Goal: Task Accomplishment & Management: Complete application form

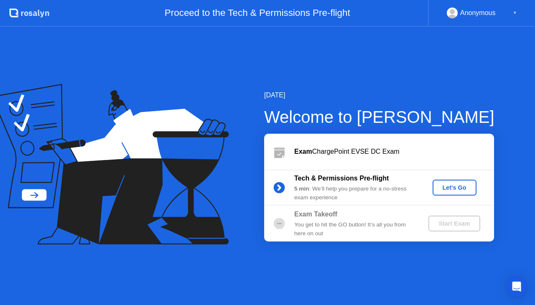
click at [453, 186] on div "Let's Go" at bounding box center [454, 187] width 37 height 7
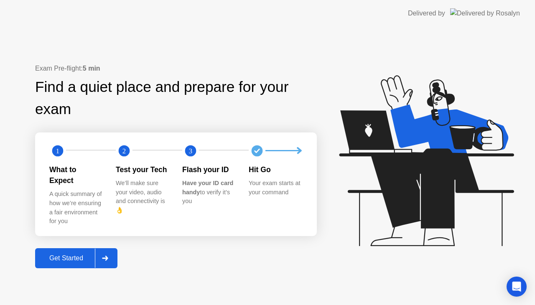
click at [74, 248] on button "Get Started" at bounding box center [76, 258] width 82 height 20
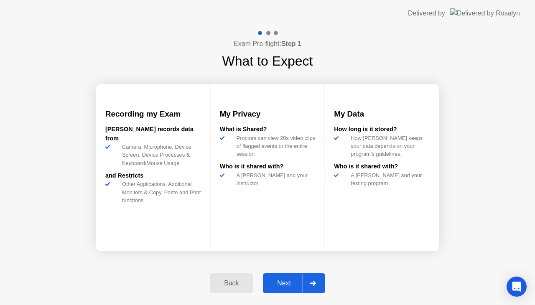
click at [291, 281] on div "Next" at bounding box center [283, 284] width 37 height 8
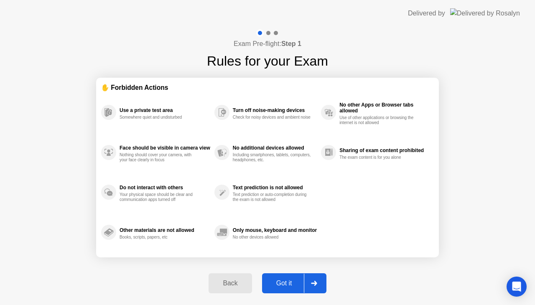
click at [291, 281] on div "Got it" at bounding box center [284, 284] width 39 height 8
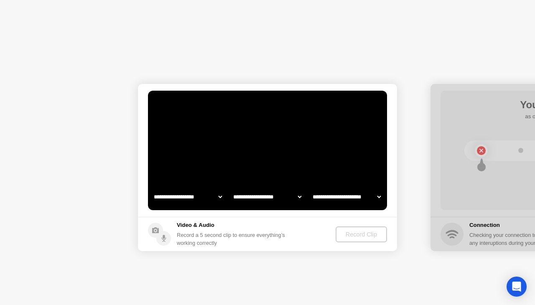
select select "**********"
select select "*******"
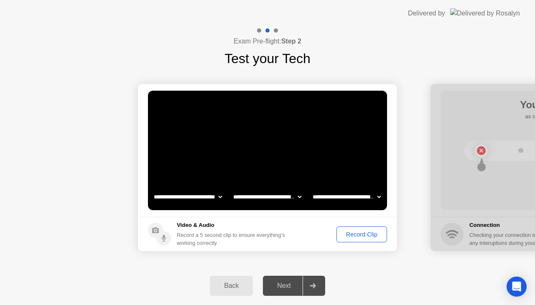
click at [358, 236] on div "Record Clip" at bounding box center [361, 234] width 45 height 7
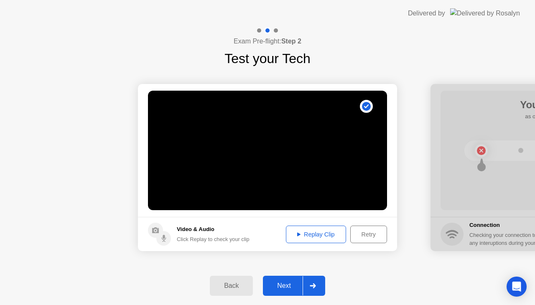
click at [286, 288] on div "Next" at bounding box center [283, 286] width 37 height 8
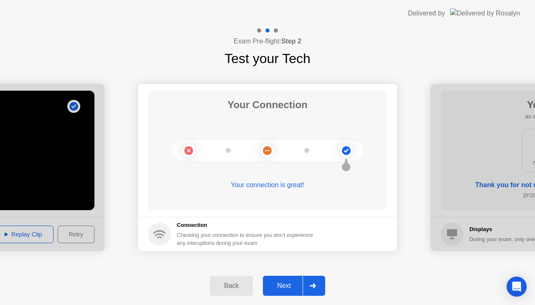
click at [286, 288] on div "Next" at bounding box center [283, 286] width 37 height 8
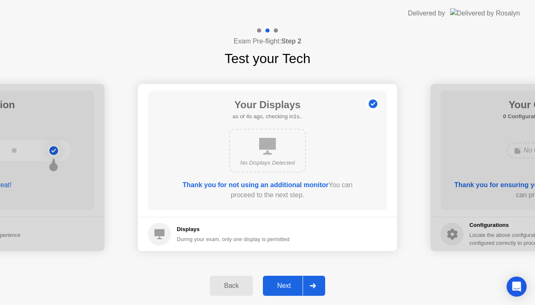
click at [286, 288] on div "Next" at bounding box center [283, 286] width 37 height 8
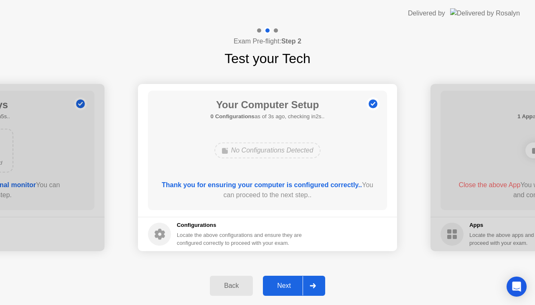
click at [286, 288] on div "Next" at bounding box center [283, 286] width 37 height 8
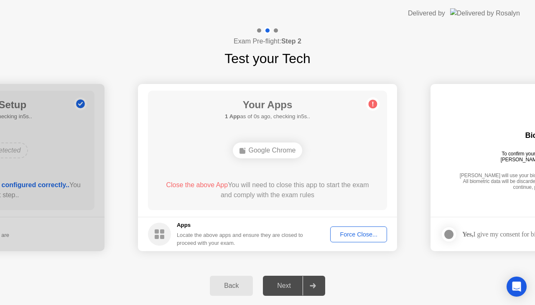
click at [361, 237] on div "Force Close..." at bounding box center [358, 234] width 51 height 7
click at [355, 233] on div "Force Close..." at bounding box center [358, 234] width 51 height 7
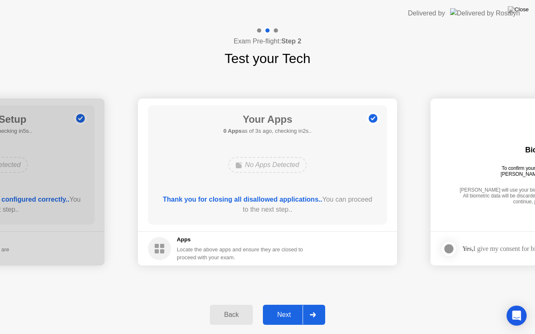
click at [287, 305] on button "Next" at bounding box center [294, 315] width 62 height 20
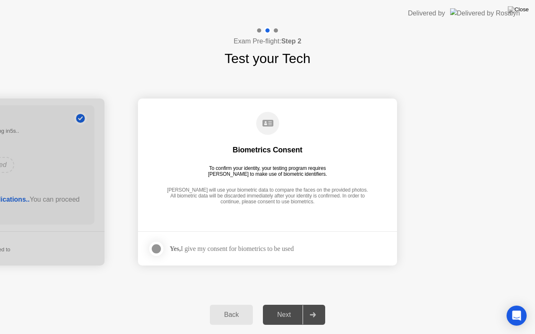
click at [154, 245] on div at bounding box center [156, 249] width 10 height 10
click at [279, 305] on div "Next" at bounding box center [283, 315] width 37 height 8
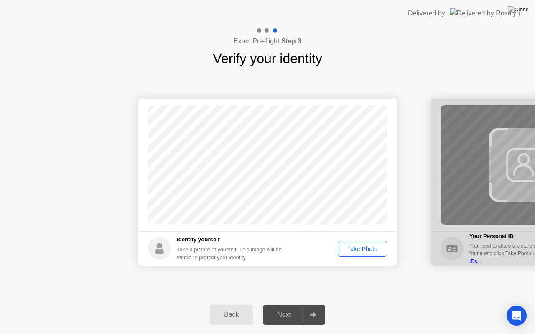
click at [368, 251] on div "Take Photo" at bounding box center [362, 249] width 43 height 7
click at [368, 251] on div "Retake" at bounding box center [368, 249] width 33 height 7
drag, startPoint x: 368, startPoint y: 251, endPoint x: 298, endPoint y: 316, distance: 95.9
click at [298, 305] on div "Exam Pre-flight: Step 3 Verify your identity Success Photo is correctly taken I…" at bounding box center [267, 181] width 535 height 308
click at [298, 305] on div "Next" at bounding box center [283, 315] width 37 height 8
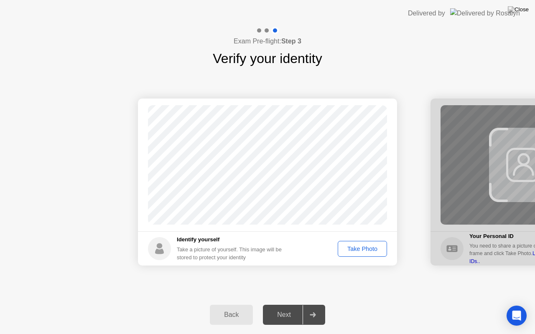
click at [360, 248] on div "Take Photo" at bounding box center [362, 249] width 43 height 7
click at [293, 305] on div "Next" at bounding box center [283, 315] width 37 height 8
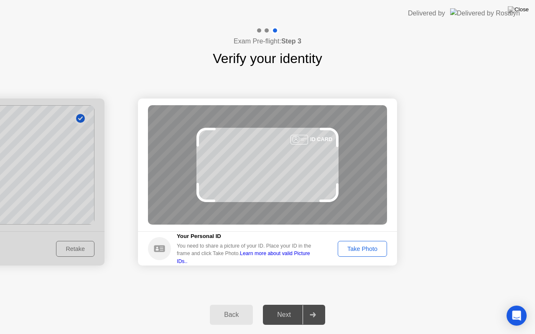
click at [360, 246] on div "Take Photo" at bounding box center [362, 249] width 43 height 7
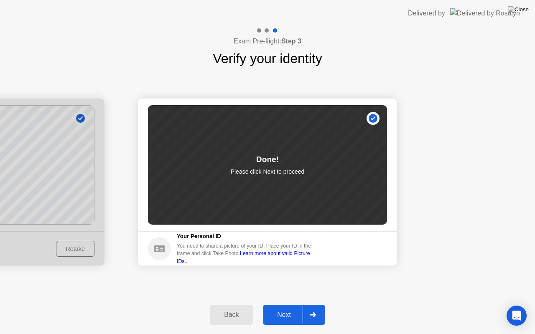
click at [293, 305] on div "Next" at bounding box center [283, 315] width 37 height 8
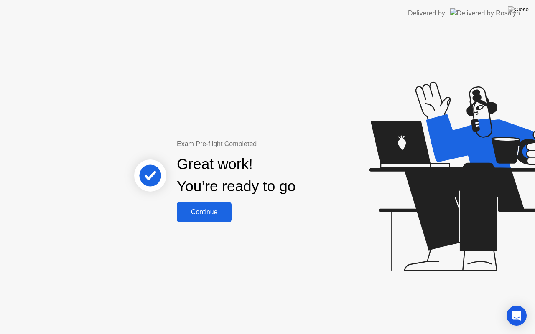
click at [217, 218] on button "Continue" at bounding box center [204, 212] width 55 height 20
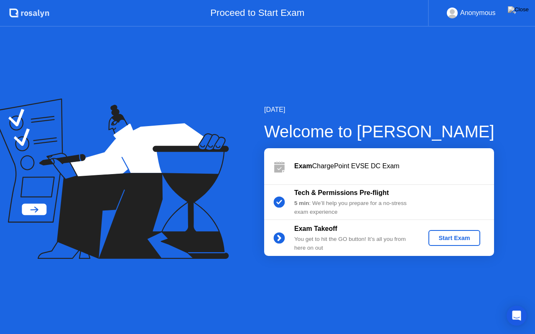
click at [444, 236] on div "Start Exam" at bounding box center [454, 238] width 45 height 7
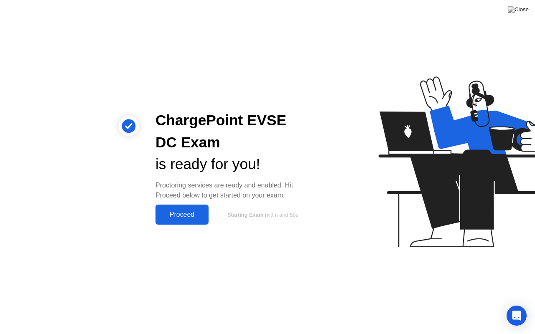
click at [189, 216] on div "Proceed" at bounding box center [182, 215] width 48 height 8
